Goal: Transaction & Acquisition: Purchase product/service

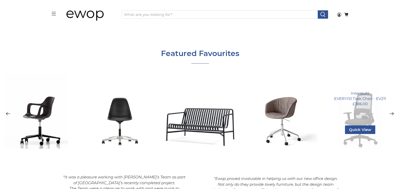
scroll to position [741, 0]
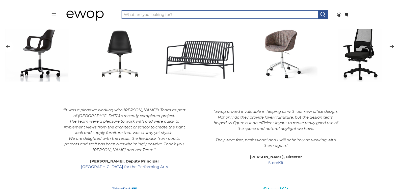
click at [192, 14] on input "What are you looking for?" at bounding box center [220, 14] width 196 height 9
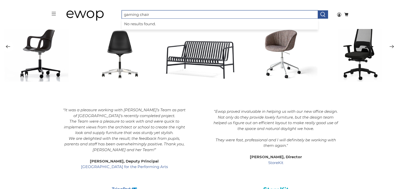
type input "gaming chair"
click at [318, 10] on button at bounding box center [323, 14] width 10 height 9
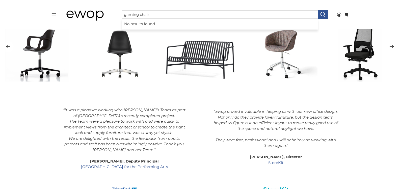
scroll to position [740, 0]
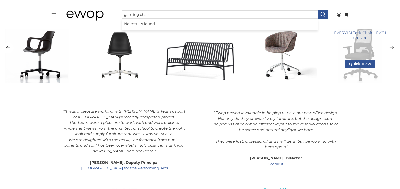
click at [368, 54] on div "Interstuhl EVERYIS1 Task Chair - EV211 £386.00 Quick View Fabric Colour Black E…" at bounding box center [360, 45] width 75 height 75
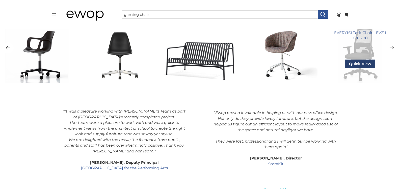
click at [361, 67] on span "Quick View" at bounding box center [360, 64] width 30 height 9
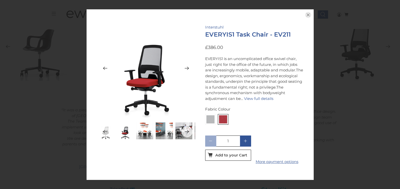
click at [143, 86] on img at bounding box center [146, 68] width 98 height 98
click at [122, 132] on img at bounding box center [125, 130] width 17 height 17
click at [106, 132] on icon "Previous" at bounding box center [105, 131] width 5 height 6
click at [226, 115] on img at bounding box center [223, 119] width 8 height 8
click at [0, 0] on input "radio" at bounding box center [0, 0] width 0 height 0
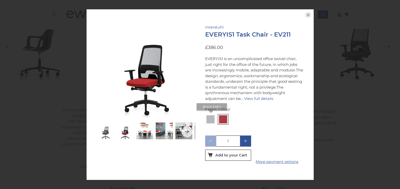
click at [209, 117] on img at bounding box center [210, 119] width 8 height 8
click at [0, 0] on input "radio" at bounding box center [0, 0] width 0 height 0
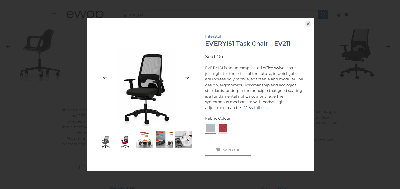
click at [154, 101] on img at bounding box center [146, 78] width 98 height 98
click at [308, 24] on icon "button" at bounding box center [308, 23] width 3 height 3
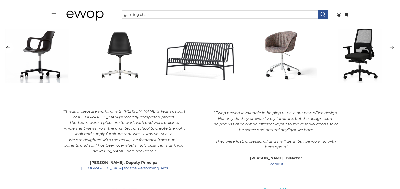
click at [392, 47] on icon "Next" at bounding box center [391, 48] width 5 height 6
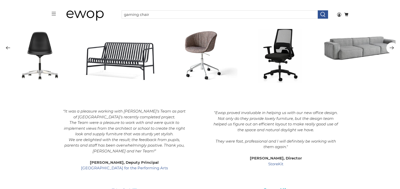
click at [392, 47] on icon "Next" at bounding box center [391, 48] width 5 height 6
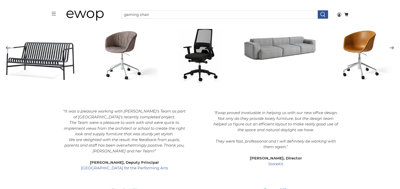
click at [392, 47] on icon "Next" at bounding box center [391, 48] width 5 height 6
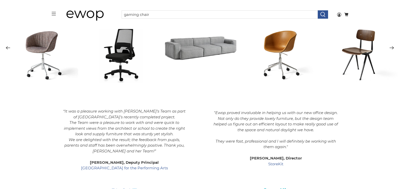
click at [392, 47] on icon "Next" at bounding box center [391, 48] width 5 height 6
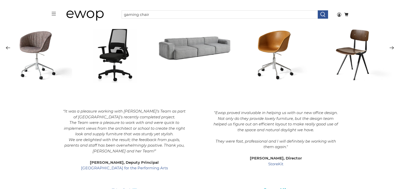
click at [392, 47] on icon "Next" at bounding box center [391, 48] width 5 height 6
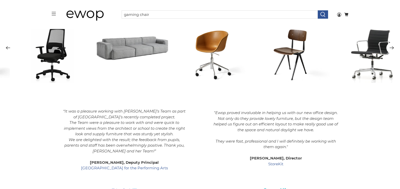
click at [392, 47] on icon "Next" at bounding box center [391, 48] width 5 height 6
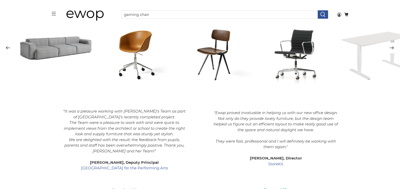
click at [392, 47] on icon "Next" at bounding box center [391, 48] width 5 height 6
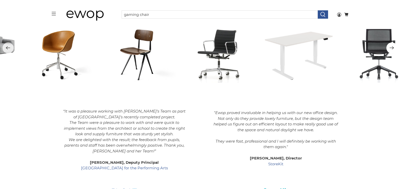
click at [392, 47] on icon "Next" at bounding box center [391, 48] width 5 height 6
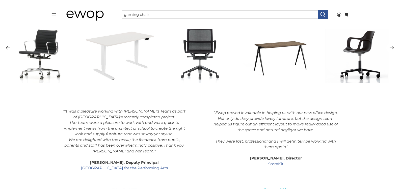
click at [392, 47] on icon "Next" at bounding box center [391, 48] width 5 height 6
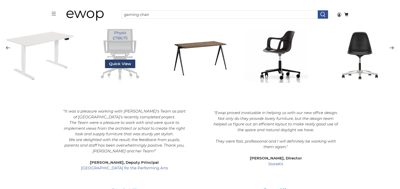
click at [128, 61] on span "Quick View" at bounding box center [120, 64] width 30 height 9
